Goal: Understand process/instructions: Learn how to perform a task or action

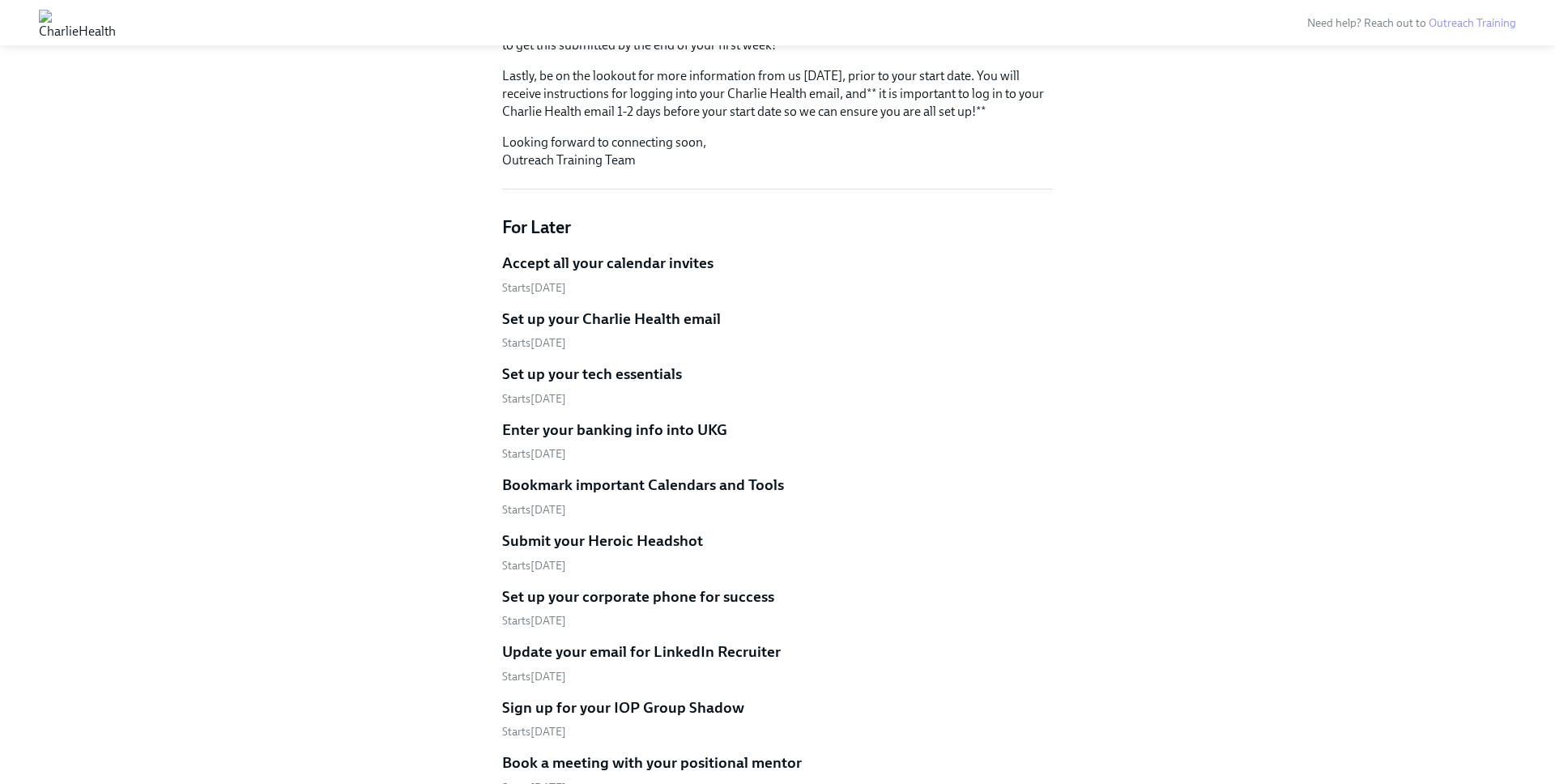
scroll to position [389, 0]
click at [601, 361] on h5 "Set up your tech essentials" at bounding box center [592, 371] width 180 height 21
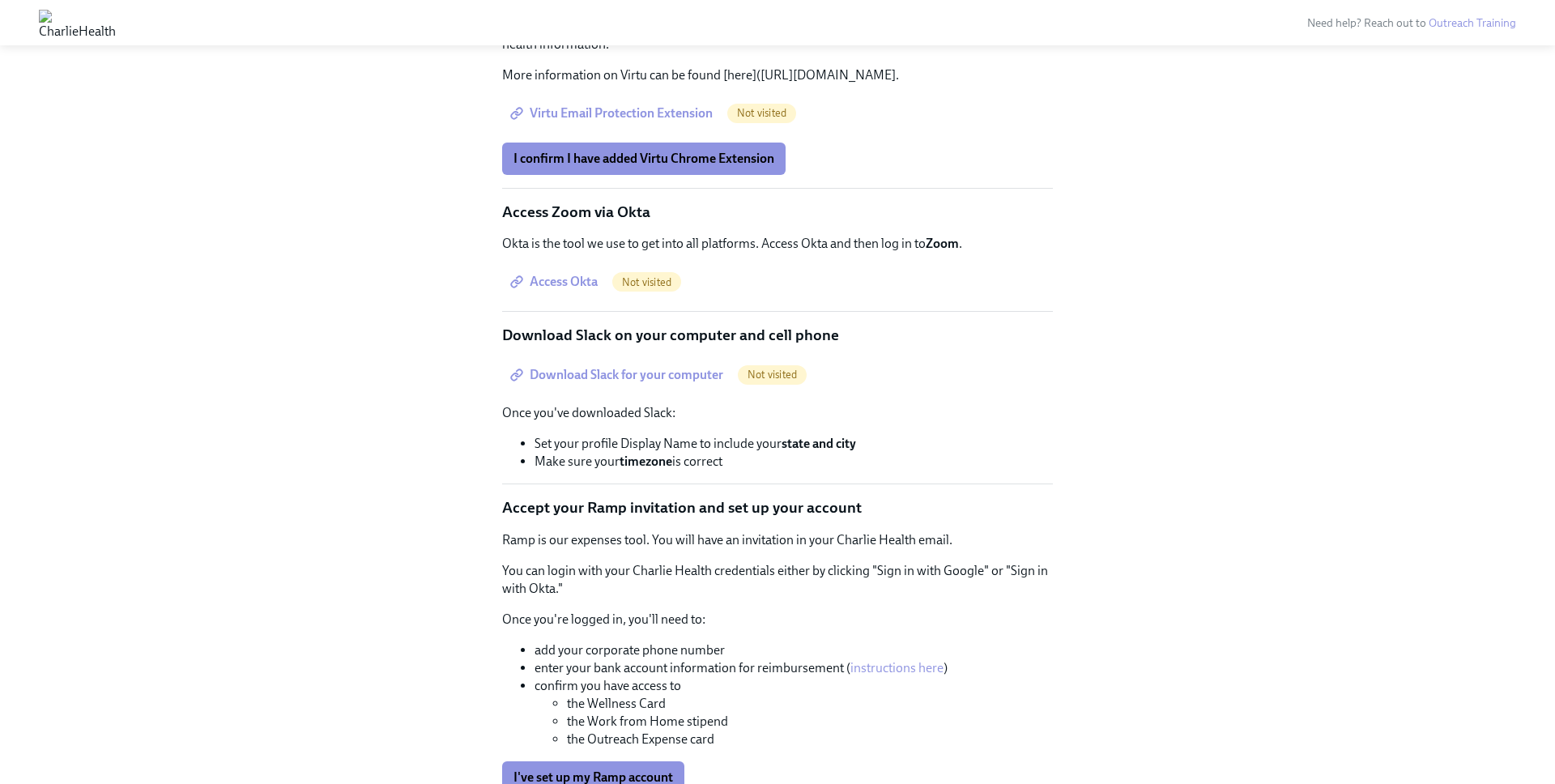
click at [461, 220] on div "Back to Clinical Outreach onboarding overview Upcoming Set up your tech essenti…" at bounding box center [777, 271] width 1478 height 1150
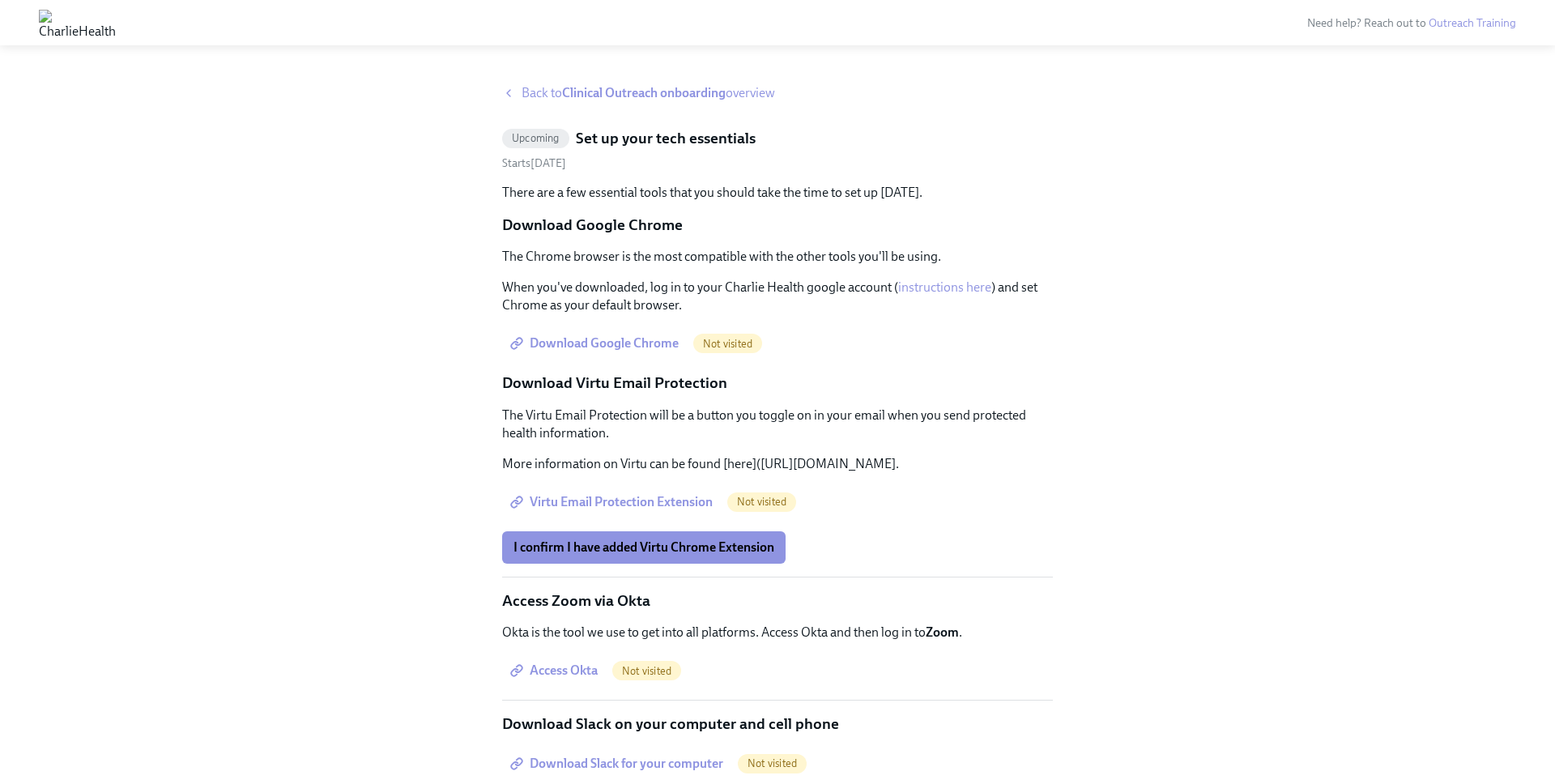
click at [461, 220] on div "Back to Clinical Outreach onboarding overview Upcoming Set up your tech essenti…" at bounding box center [777, 660] width 1478 height 1150
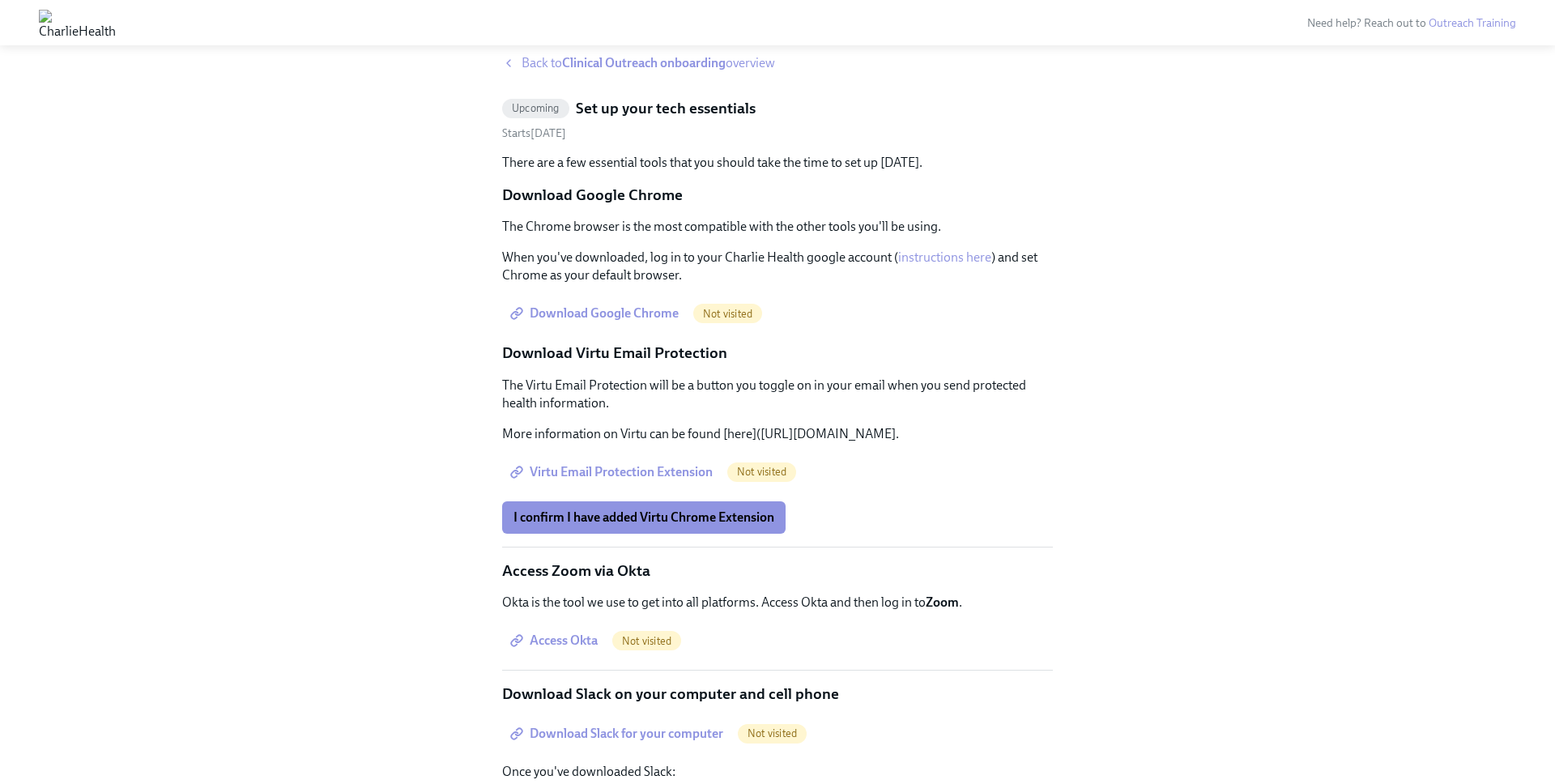
scroll to position [32, 0]
click at [582, 311] on span "Download Google Chrome" at bounding box center [596, 311] width 166 height 16
click at [598, 387] on p "The Virtu Email Protection will be a button you toggle on in your email when yo…" at bounding box center [778, 392] width 551 height 36
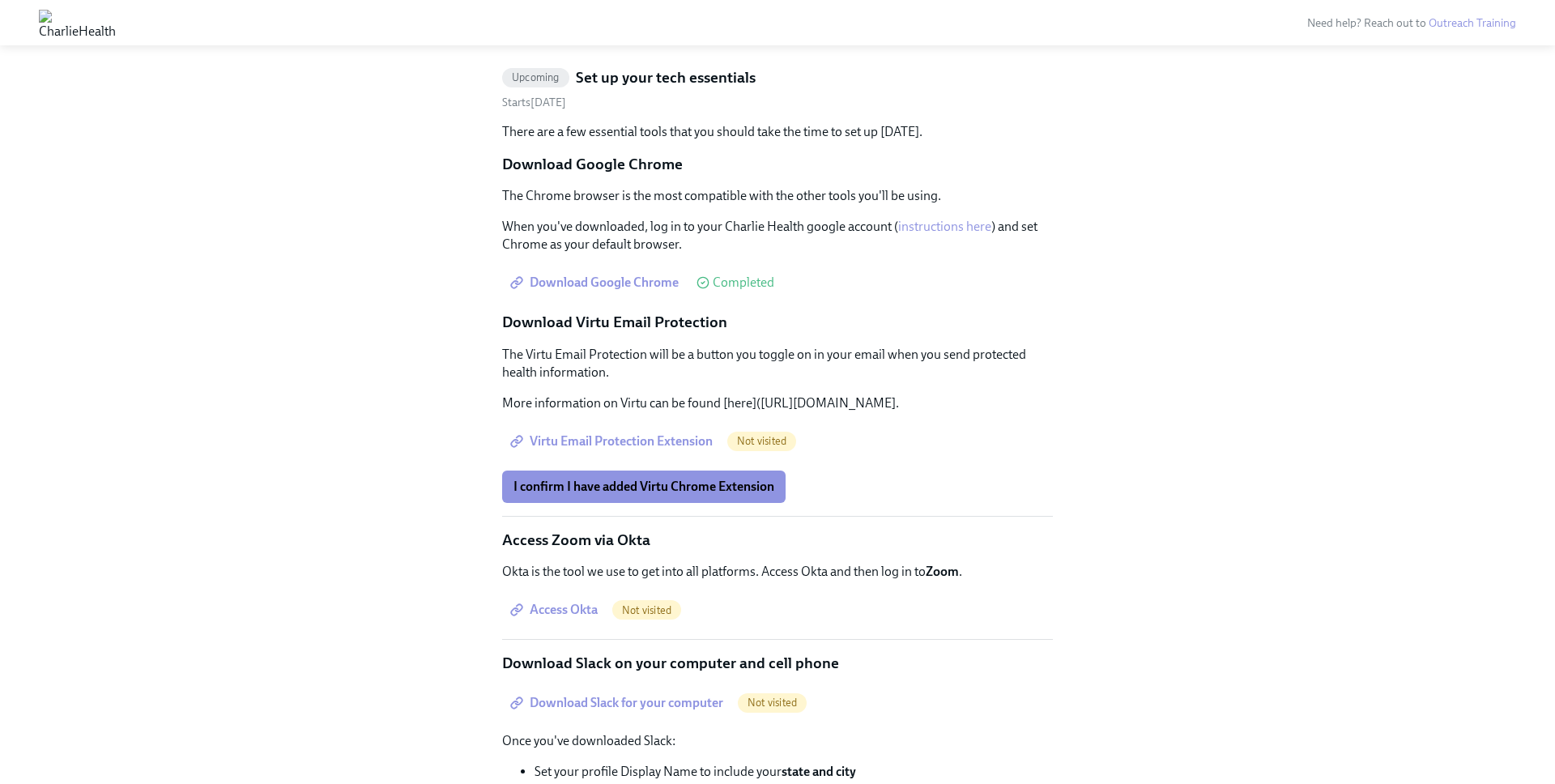
scroll to position [65, 0]
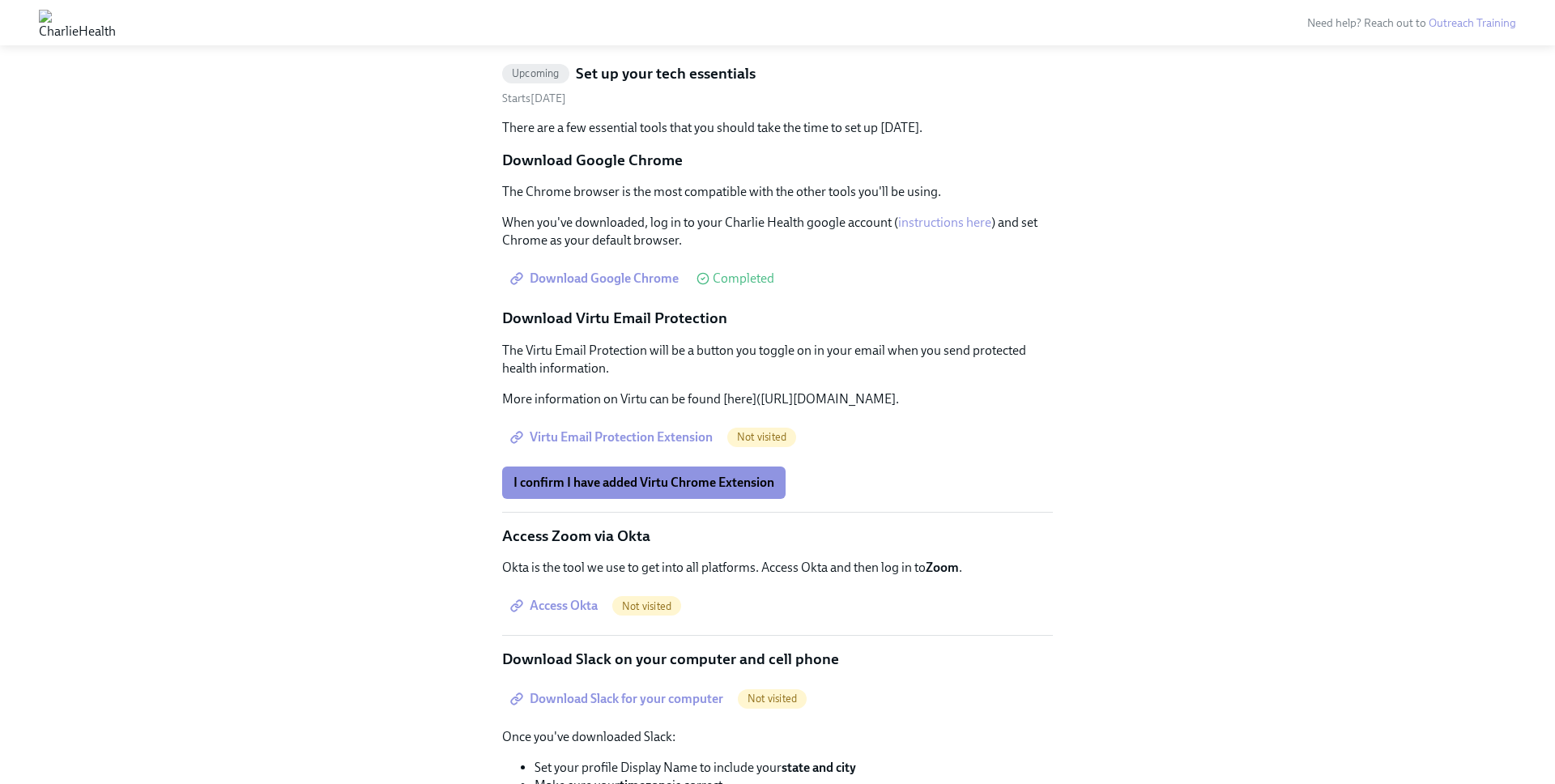
click at [612, 374] on p "The Virtu Email Protection will be a button you toggle on in your email when yo…" at bounding box center [778, 360] width 551 height 36
click at [597, 446] on span "Virtu Email Protection Extension" at bounding box center [612, 437] width 199 height 16
click at [423, 407] on div "Back to Clinical Outreach onboarding overview Upcoming Set up your tech essenti…" at bounding box center [777, 595] width 1478 height 1150
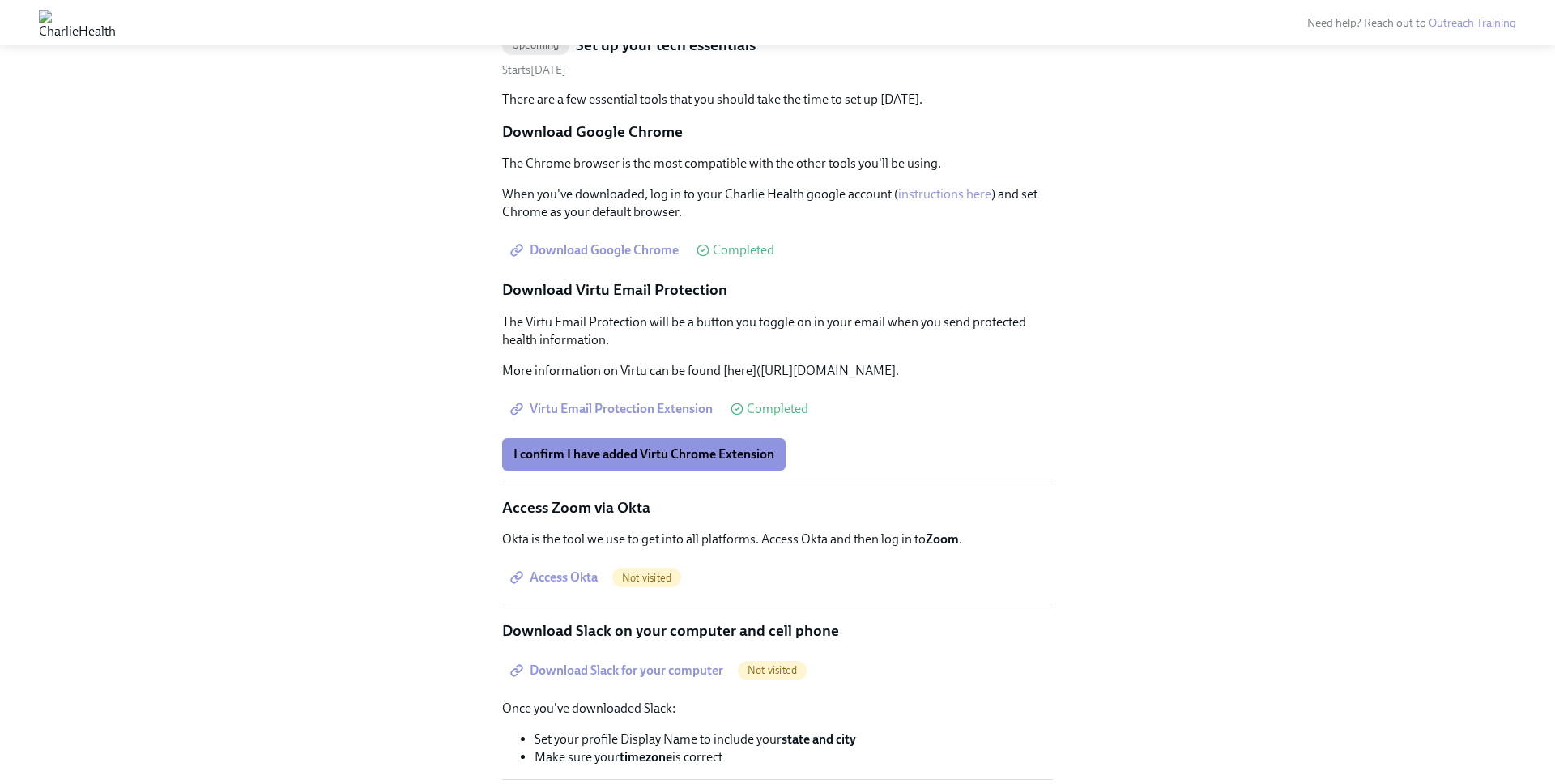
scroll to position [97, 0]
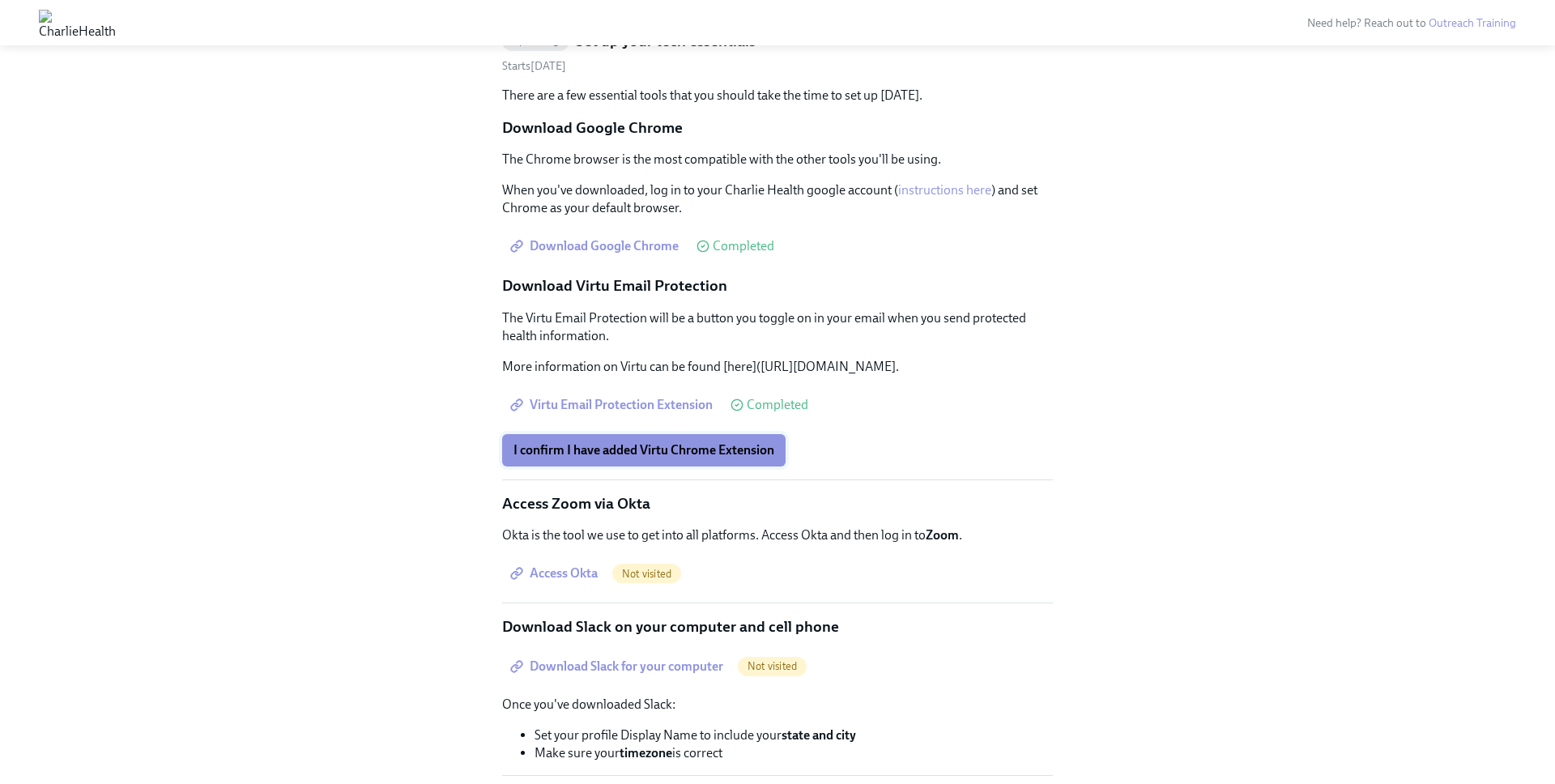
click at [571, 458] on span "I confirm I have added Virtu Chrome Extension" at bounding box center [644, 450] width 261 height 16
click at [448, 383] on div "Back to Clinical Outreach onboarding overview Upcoming Set up your tech essenti…" at bounding box center [777, 563] width 1478 height 1150
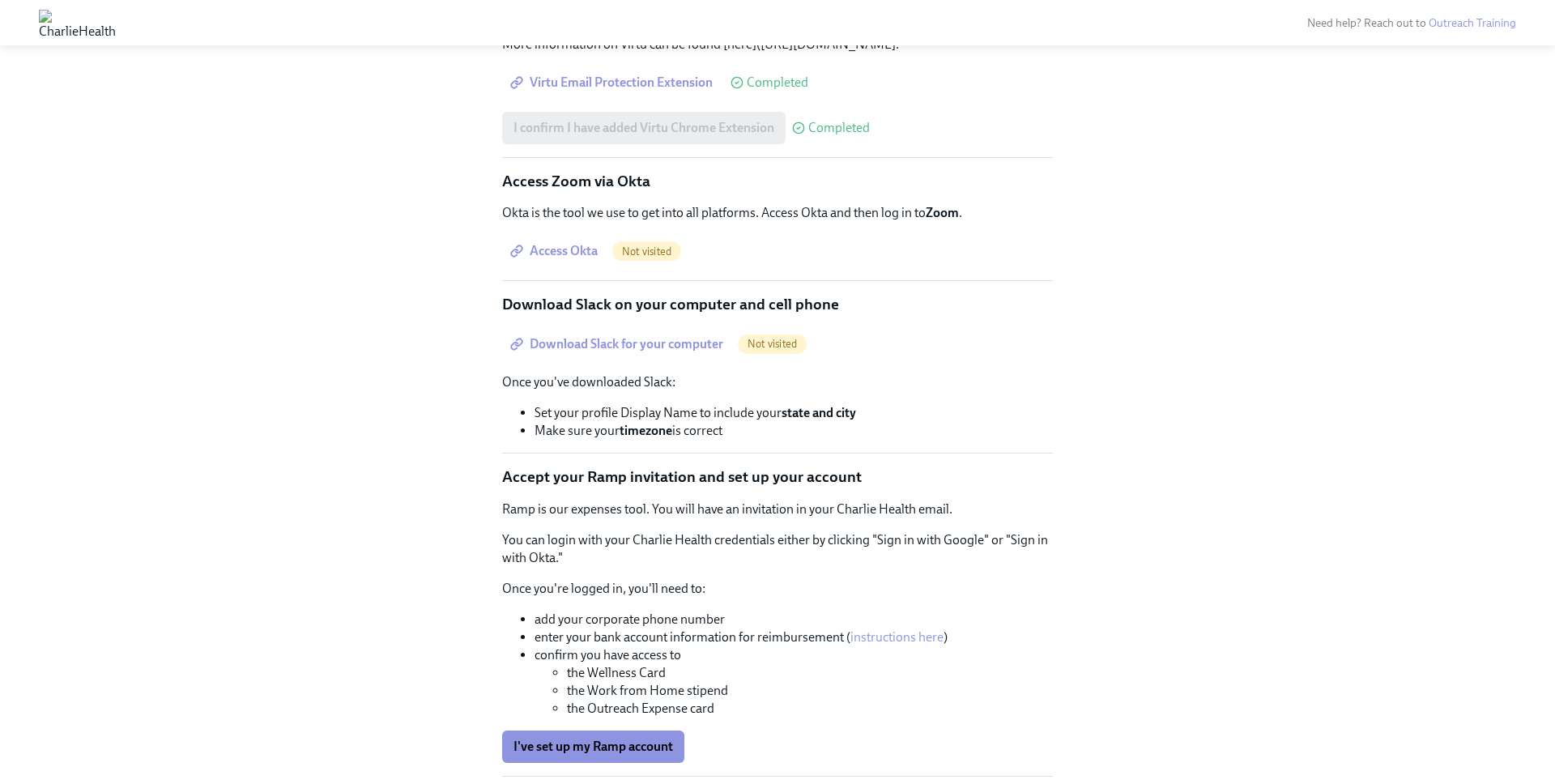
scroll to position [421, 0]
click at [455, 285] on div "Back to Clinical Outreach onboarding overview Upcoming Set up your tech essenti…" at bounding box center [777, 239] width 1478 height 1150
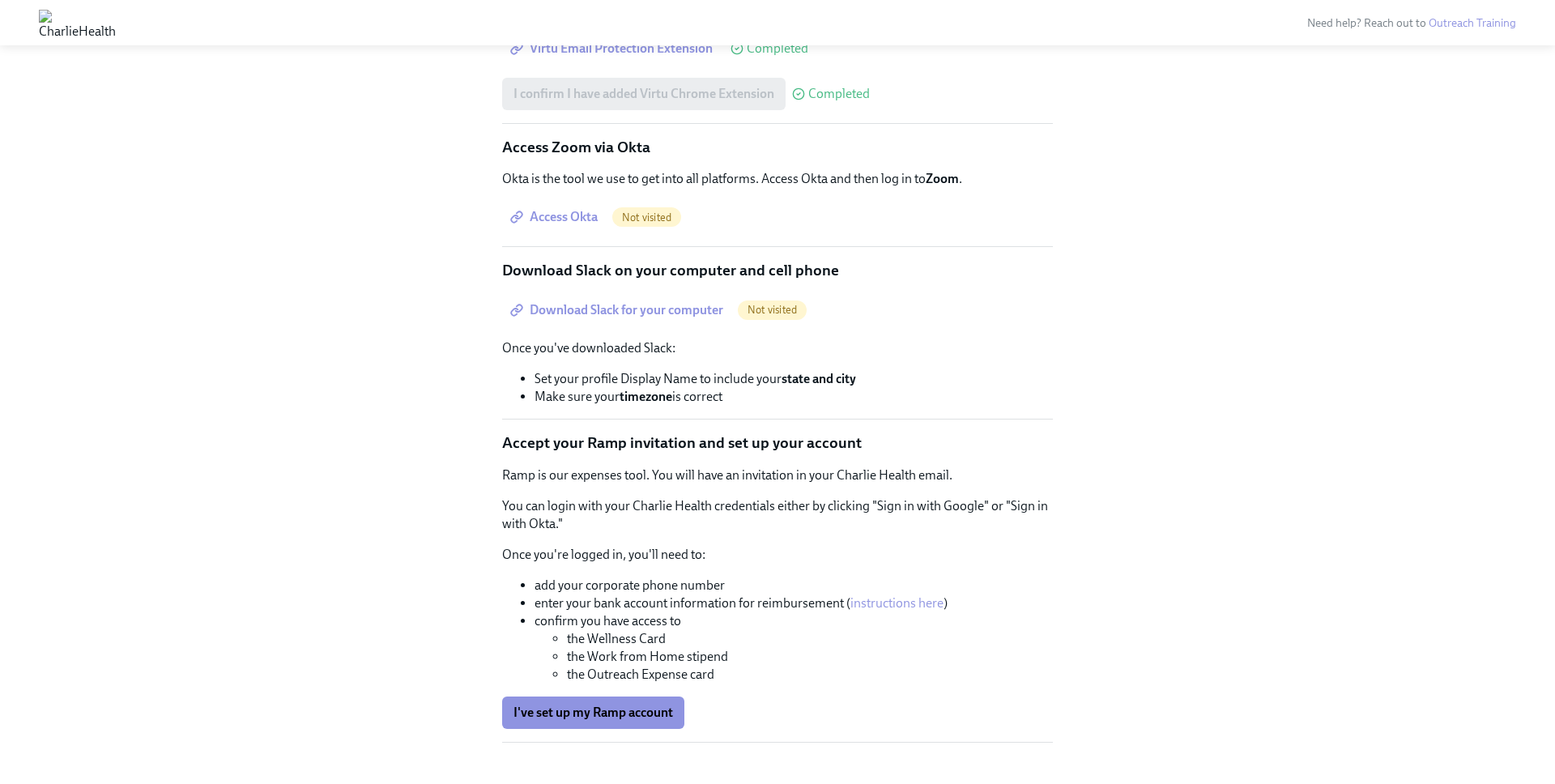
click at [558, 225] on span "Access Okta" at bounding box center [556, 217] width 85 height 16
click at [426, 361] on div "Back to Clinical Outreach onboarding overview Upcoming Set up your tech essenti…" at bounding box center [777, 206] width 1478 height 1150
click at [635, 319] on span "Download Slack for your computer" at bounding box center [618, 311] width 210 height 16
click at [428, 335] on div "Back to Clinical Outreach onboarding overview Upcoming Set up your tech essenti…" at bounding box center [777, 206] width 1478 height 1150
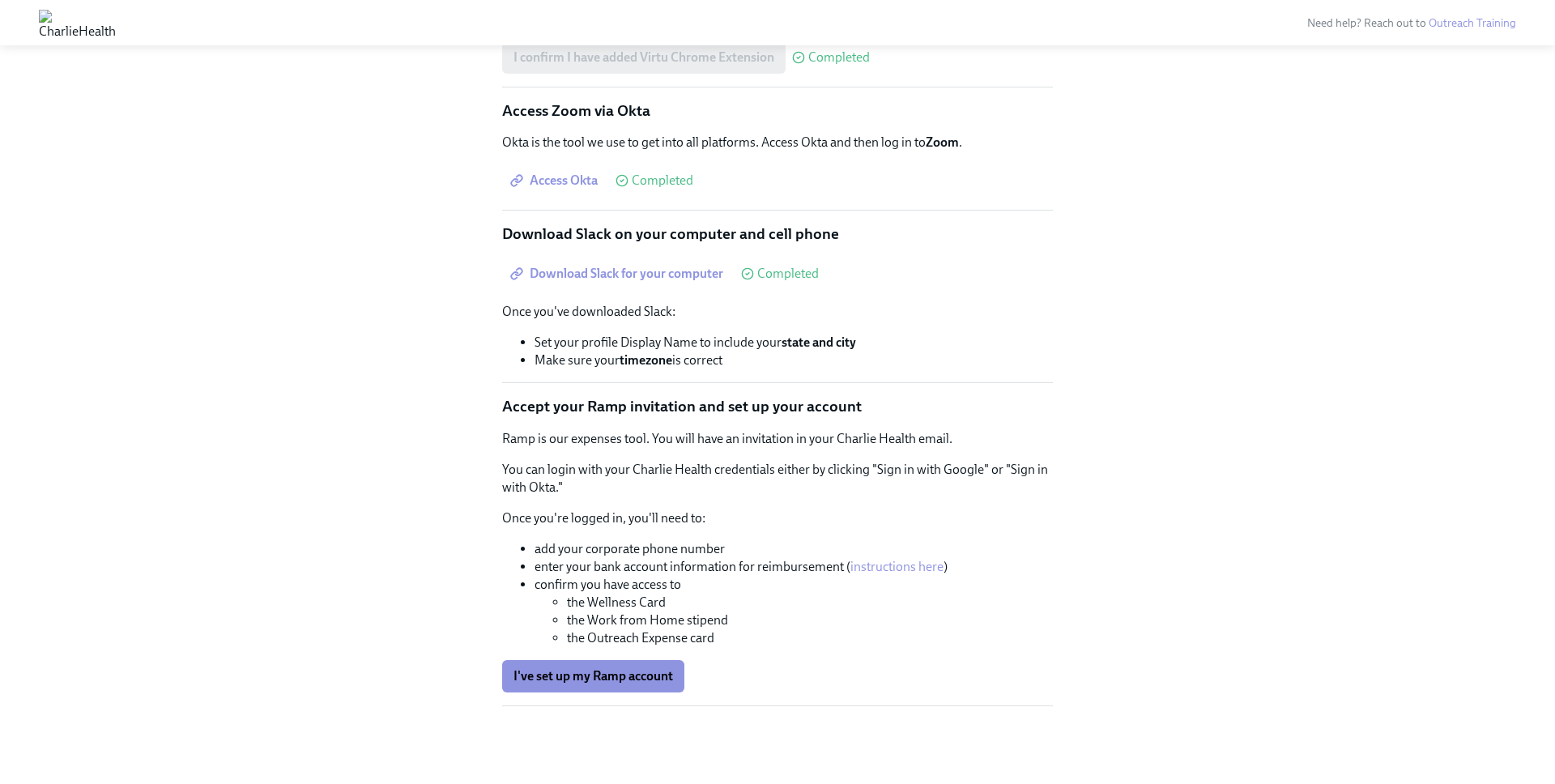
scroll to position [508, 0]
